Goal: Check status: Check status

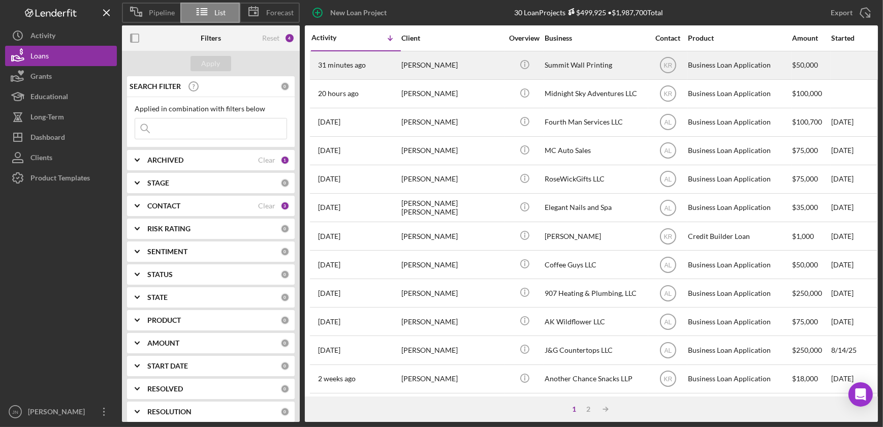
click at [352, 66] on time "31 minutes ago" at bounding box center [342, 65] width 48 height 8
